Goal: Transaction & Acquisition: Subscribe to service/newsletter

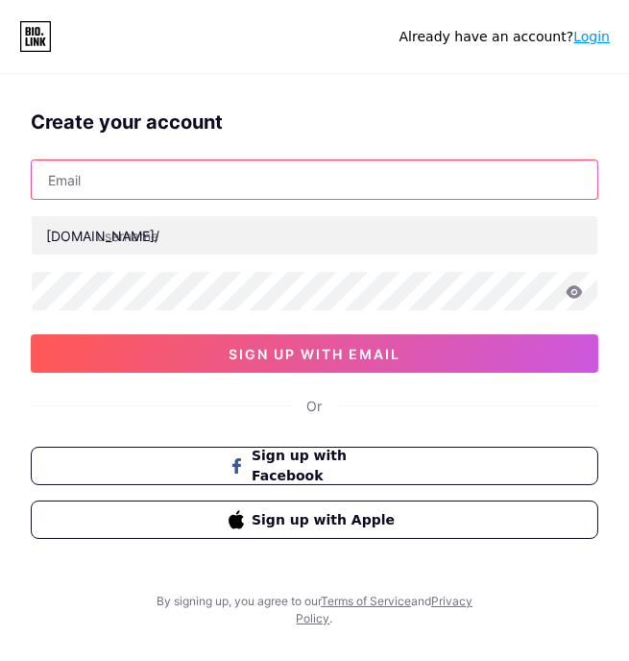
click at [441, 176] on input "text" at bounding box center [315, 179] width 566 height 38
type input "[EMAIL_ADDRESS][DOMAIN_NAME]"
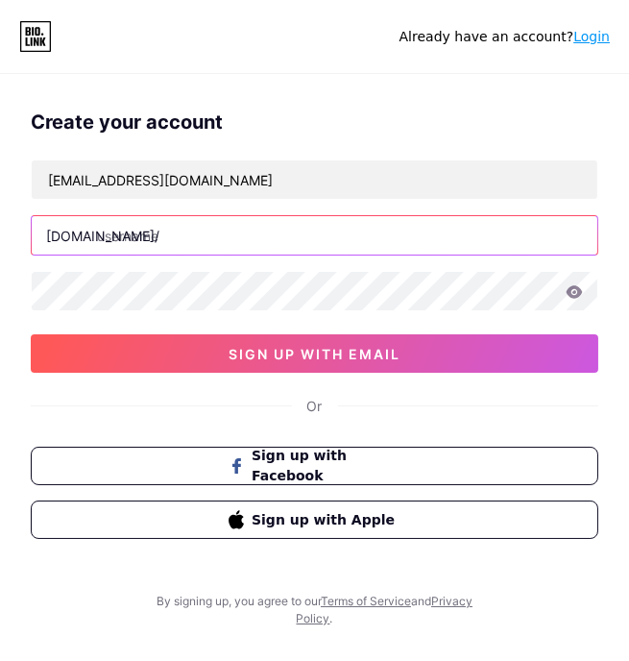
click at [419, 230] on input "text" at bounding box center [315, 235] width 566 height 38
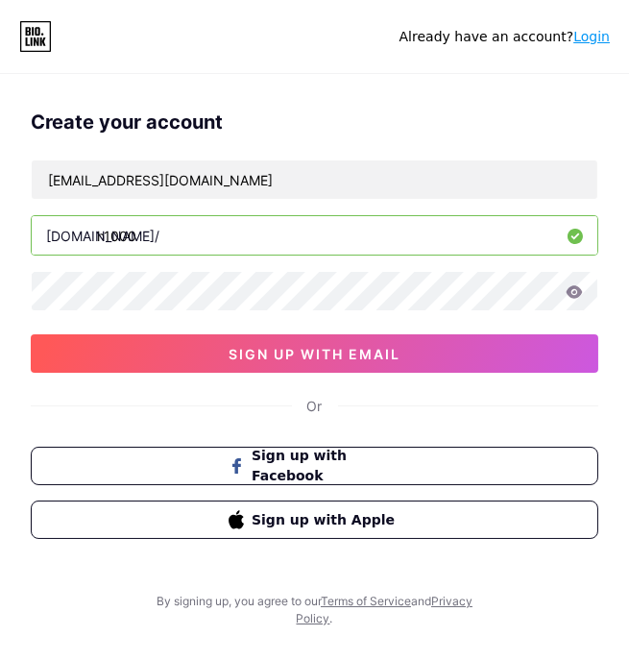
type input "h1000"
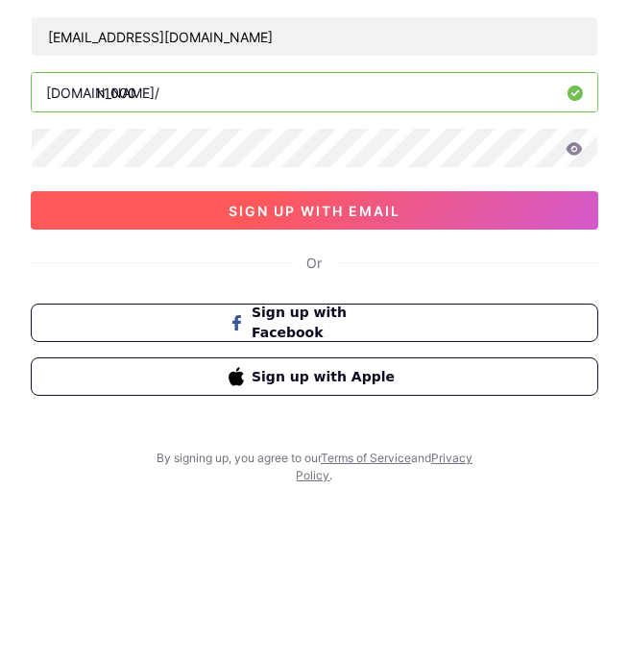
click at [461, 354] on button "sign up with email" at bounding box center [315, 353] width 568 height 38
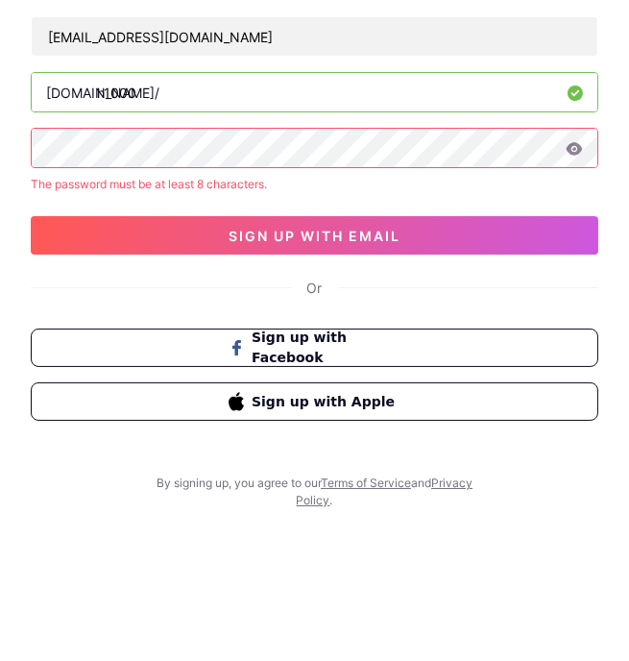
click at [576, 287] on icon at bounding box center [575, 291] width 16 height 12
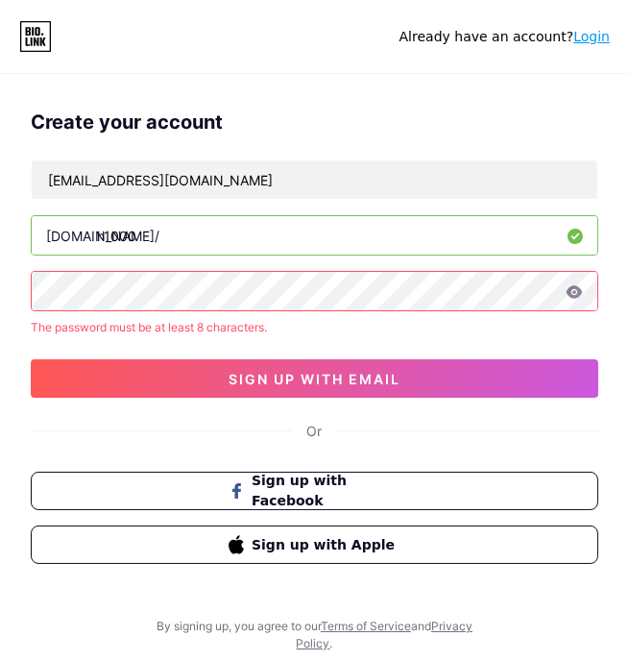
click at [574, 291] on icon at bounding box center [575, 291] width 16 height 12
click at [573, 289] on icon at bounding box center [574, 291] width 17 height 13
click at [569, 293] on icon at bounding box center [575, 291] width 16 height 12
click at [570, 288] on icon at bounding box center [575, 291] width 16 height 12
click at [573, 289] on icon at bounding box center [574, 291] width 17 height 13
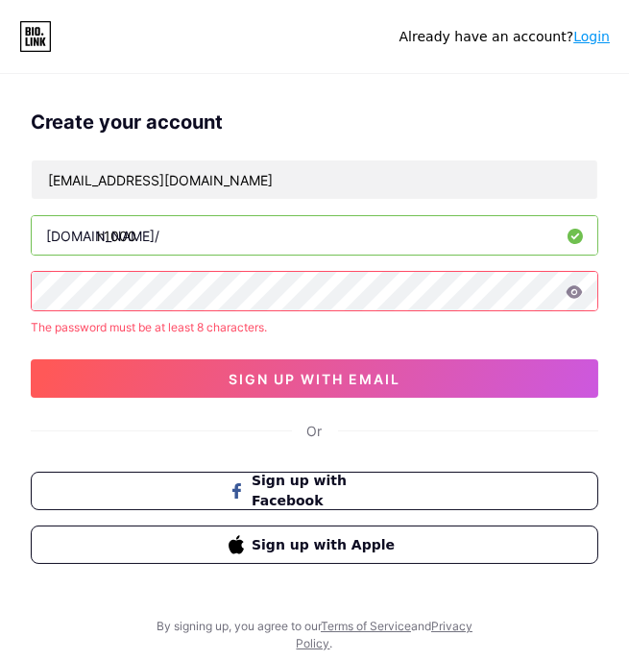
click at [580, 286] on icon at bounding box center [574, 291] width 17 height 13
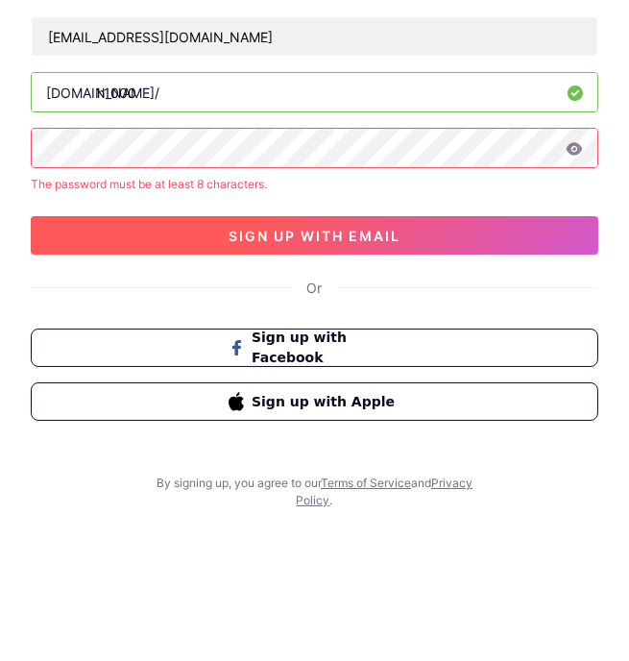
click at [492, 383] on button "sign up with email" at bounding box center [315, 378] width 568 height 38
